Goal: Check status

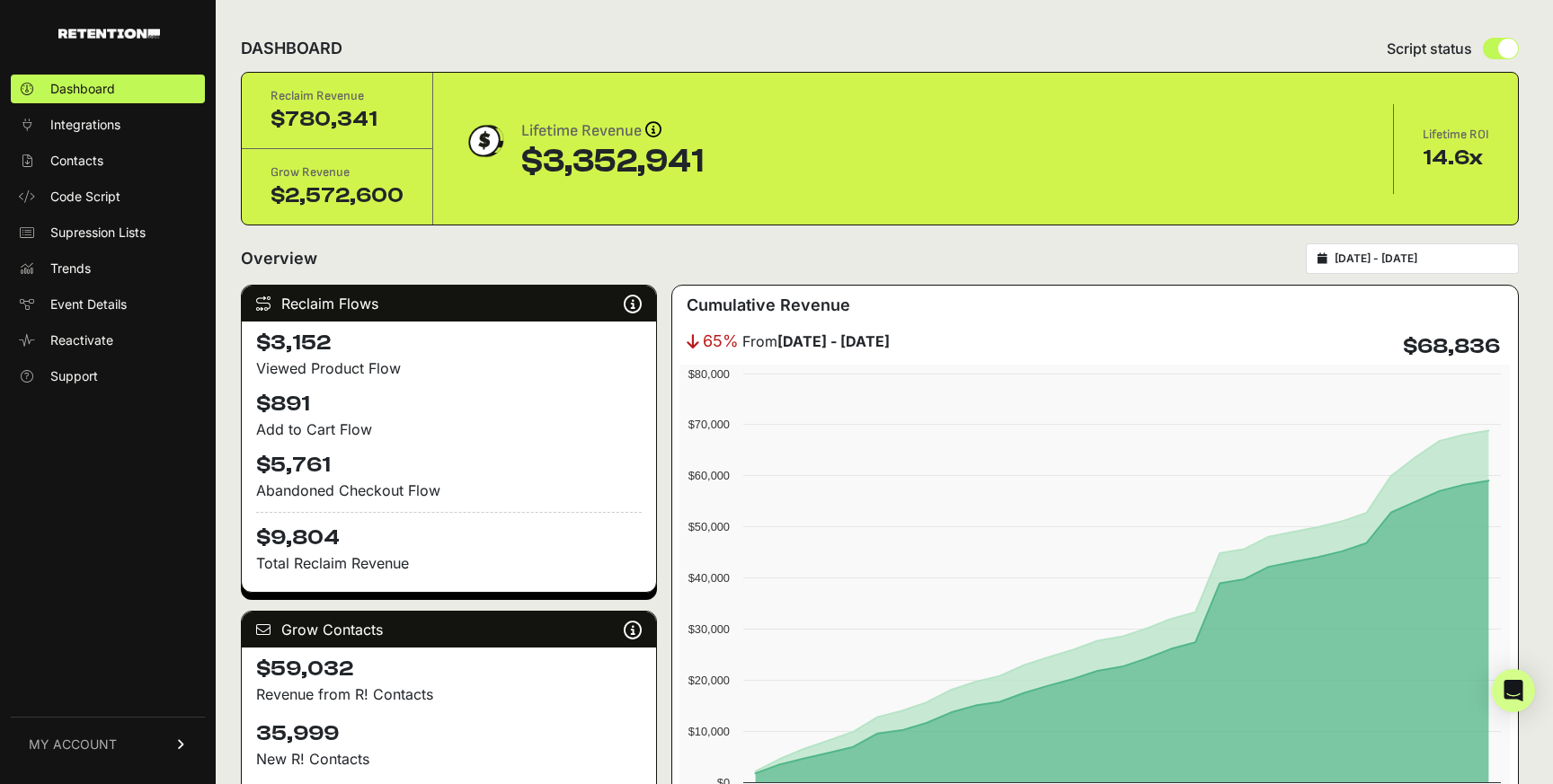
click at [1373, 265] on input "[DATE] - [DATE]" at bounding box center [1421, 259] width 173 height 15
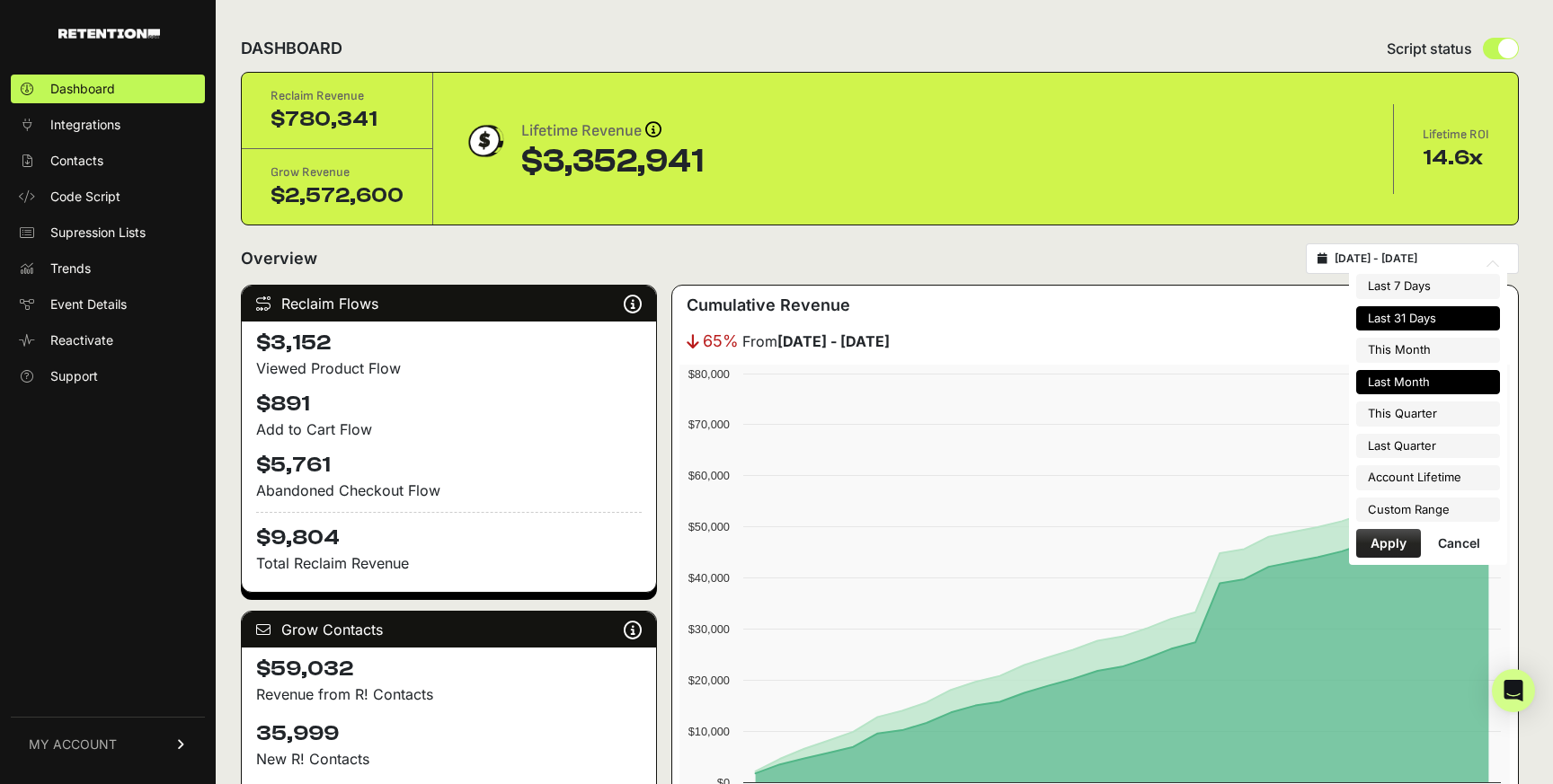
click at [1390, 381] on li "Last Month" at bounding box center [1428, 383] width 144 height 25
type input "[DATE] - [DATE]"
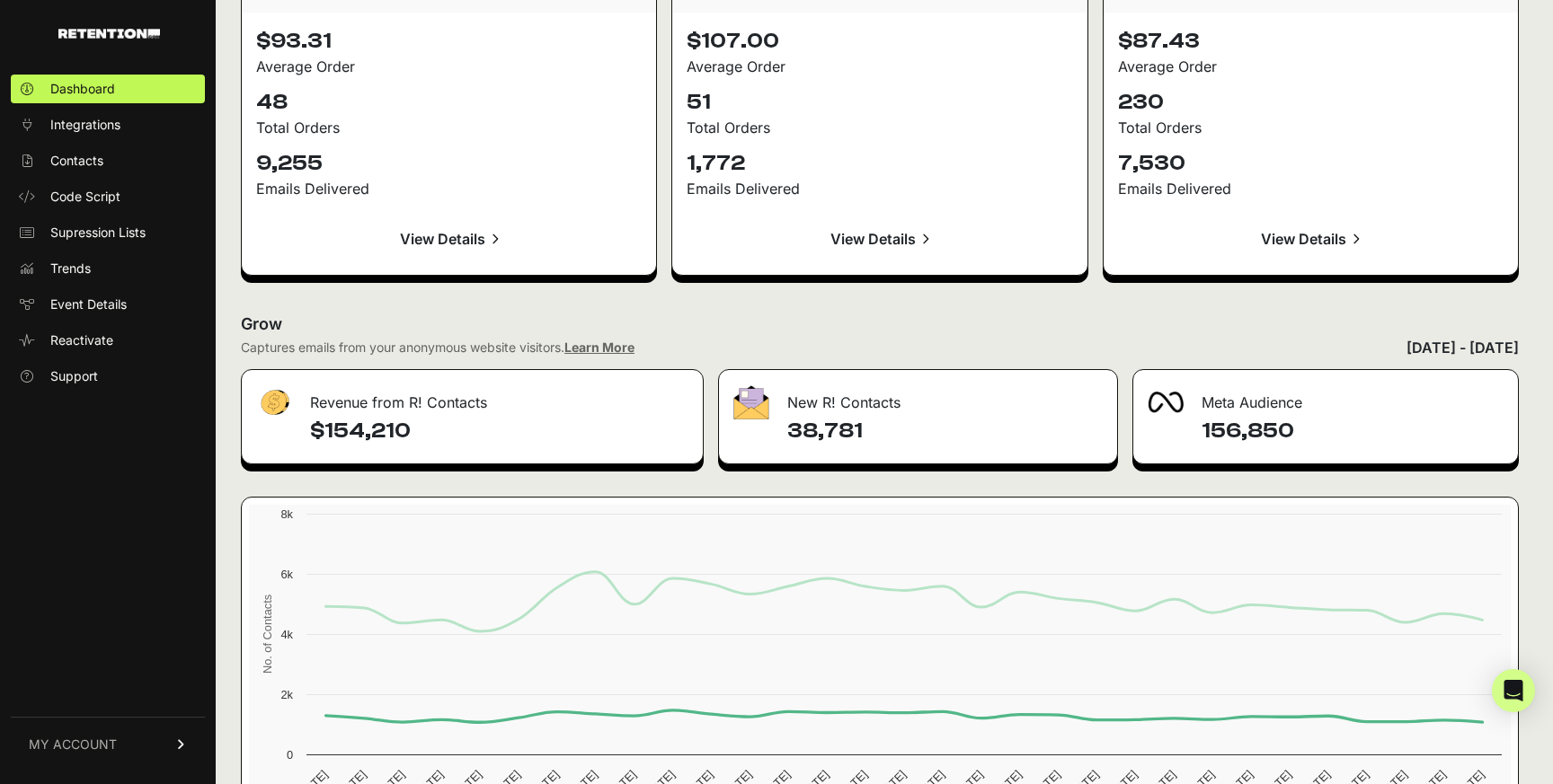
scroll to position [2016, 0]
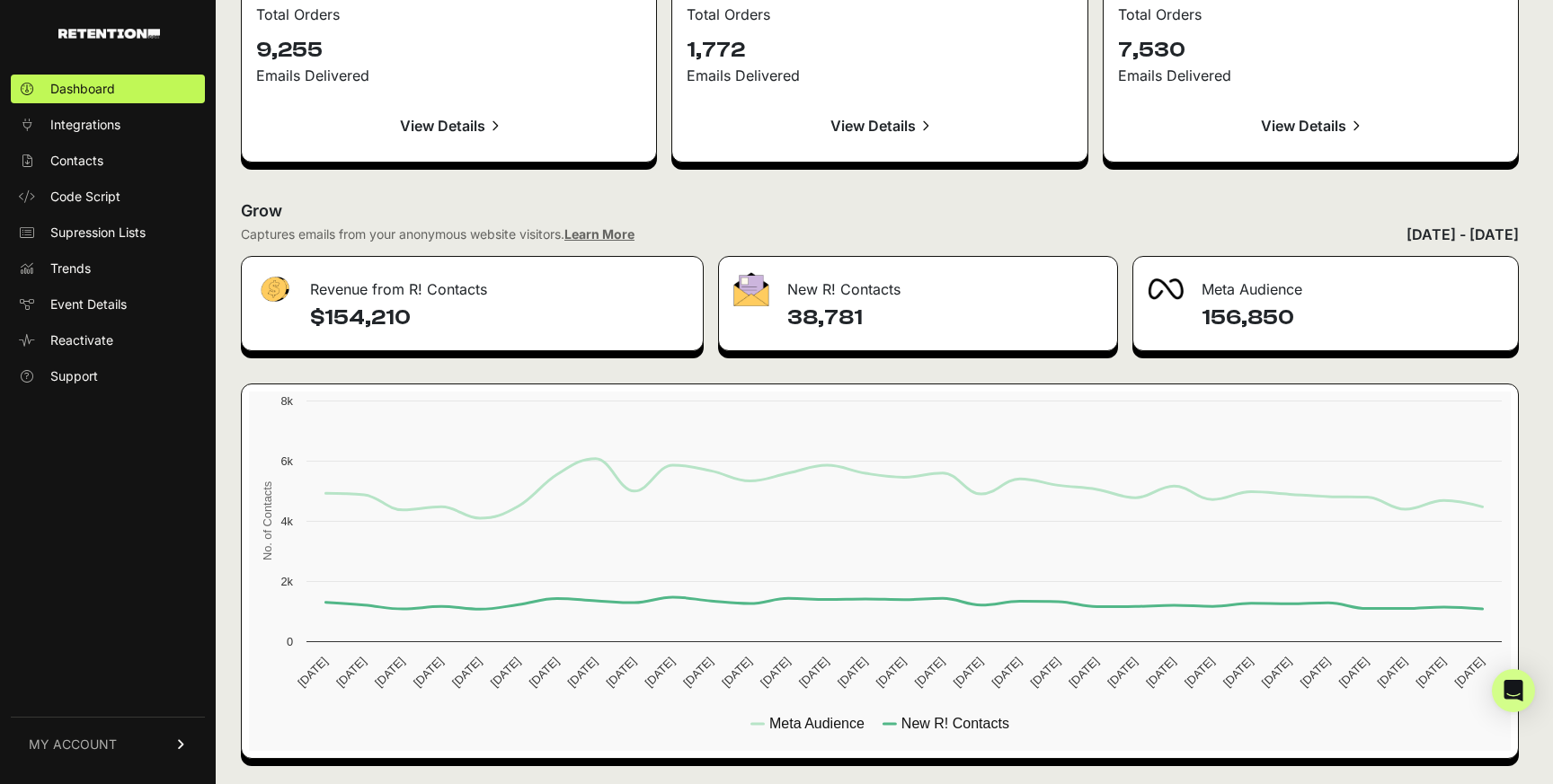
drag, startPoint x: 878, startPoint y: 316, endPoint x: 787, endPoint y: 327, distance: 91.7
click at [787, 327] on h4 "38,781" at bounding box center [944, 317] width 315 height 28
copy h4 "38,781"
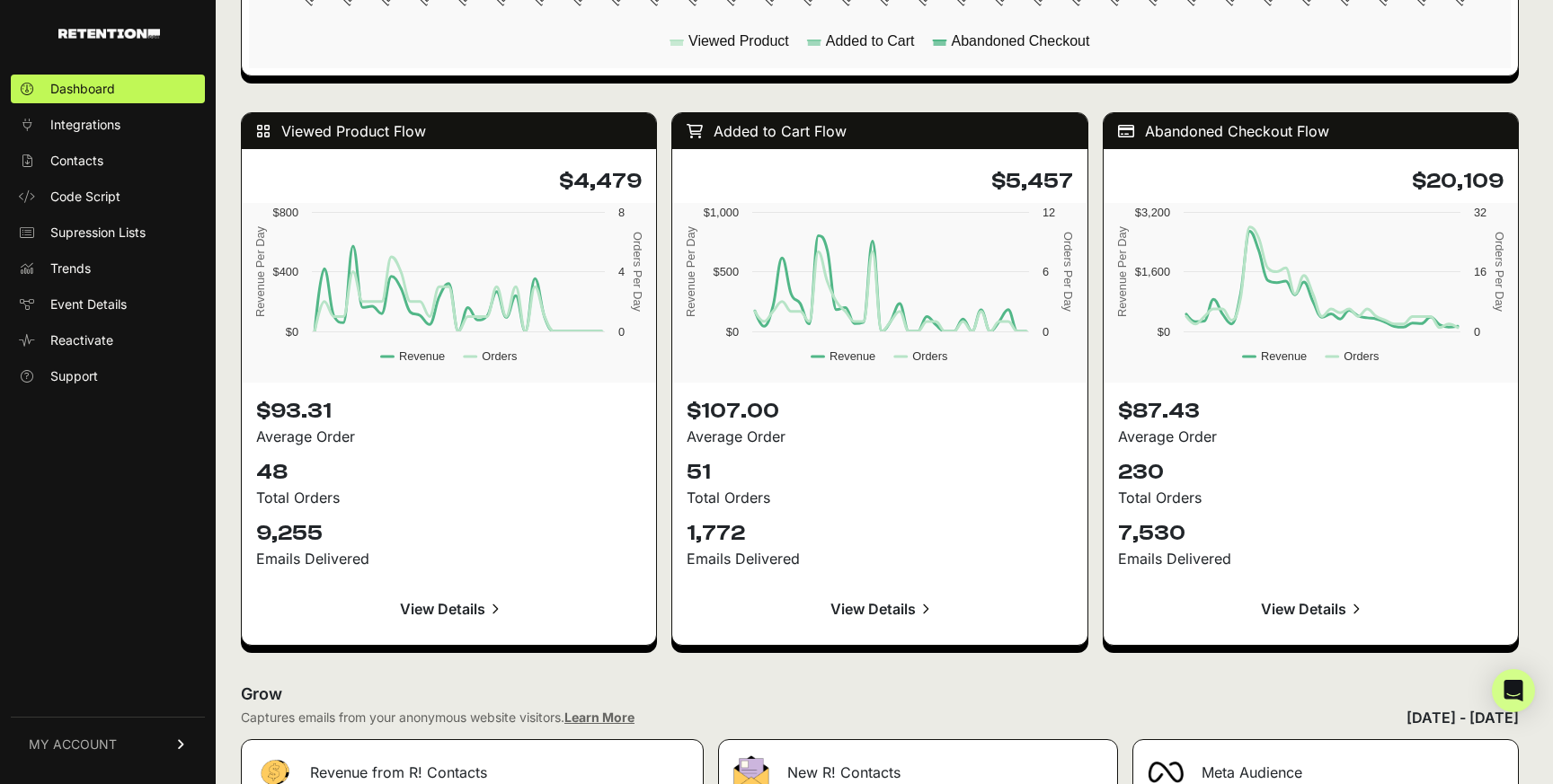
scroll to position [1550, 0]
